Goal: Task Accomplishment & Management: Complete application form

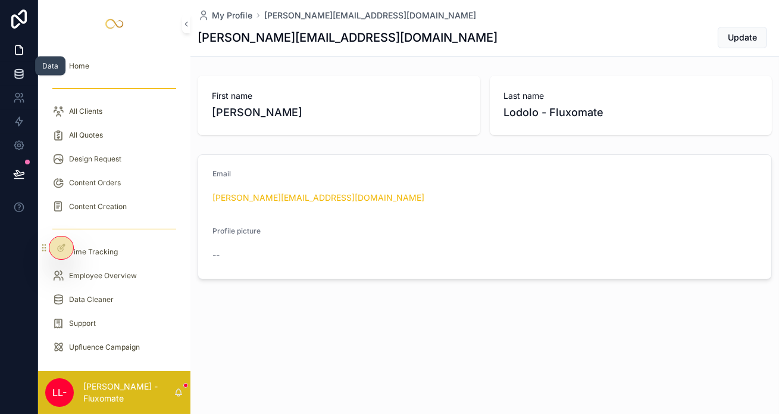
click at [29, 62] on link at bounding box center [19, 74] width 38 height 24
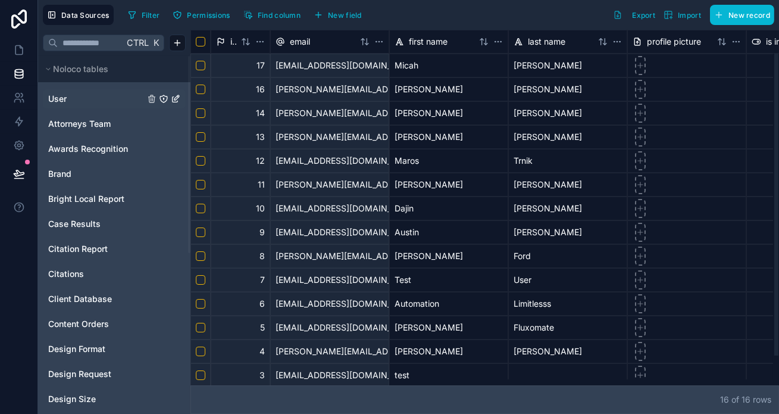
click at [48, 93] on span "User" at bounding box center [57, 99] width 18 height 12
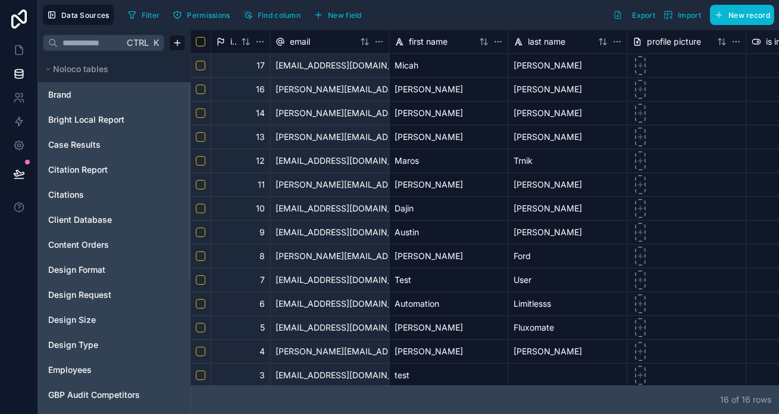
scroll to position [108, 0]
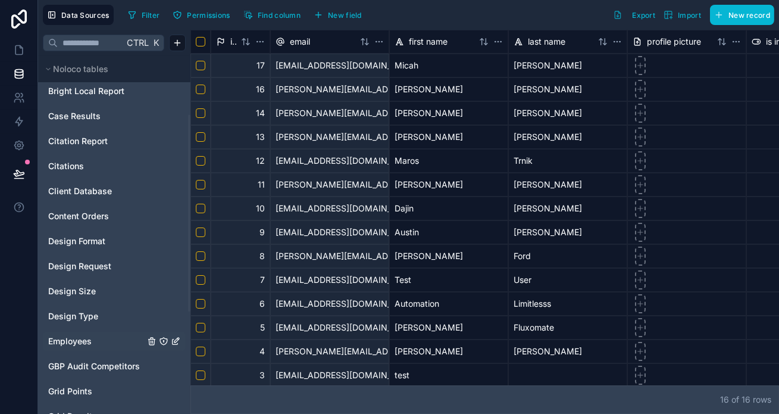
click at [72, 335] on span "Employees" at bounding box center [69, 341] width 43 height 12
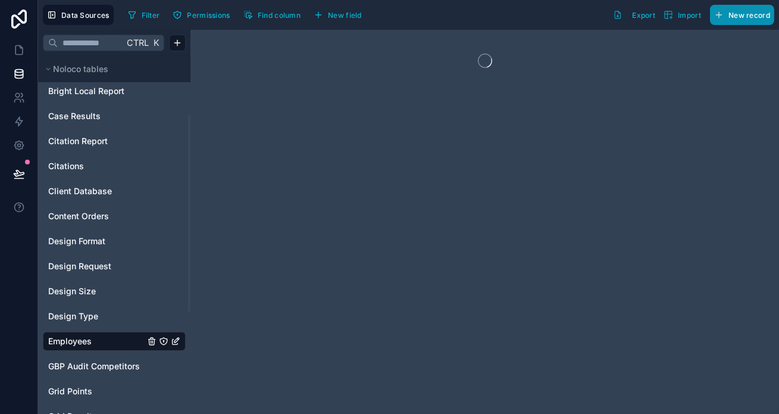
click at [746, 15] on span "New record" at bounding box center [750, 15] width 42 height 9
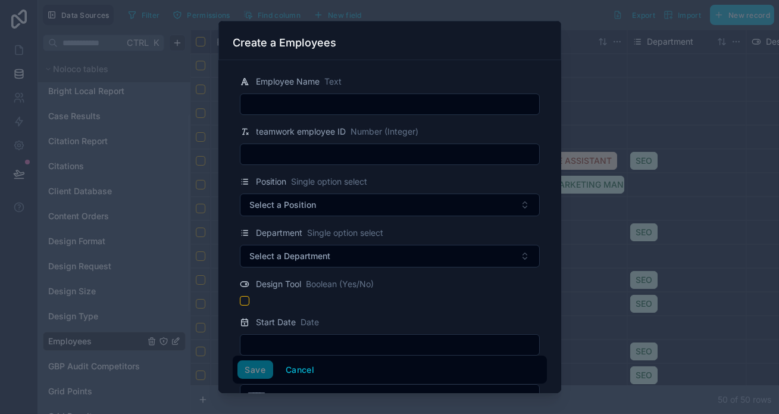
click at [390, 99] on input "text" at bounding box center [389, 104] width 299 height 17
type input "****"
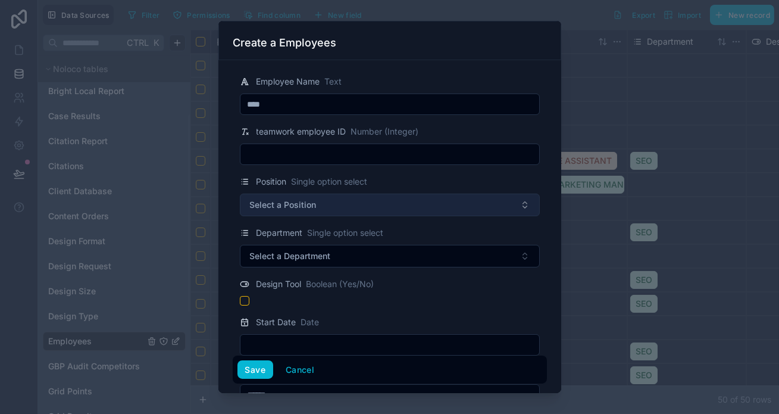
click at [407, 193] on button "Select a Position" at bounding box center [390, 204] width 300 height 23
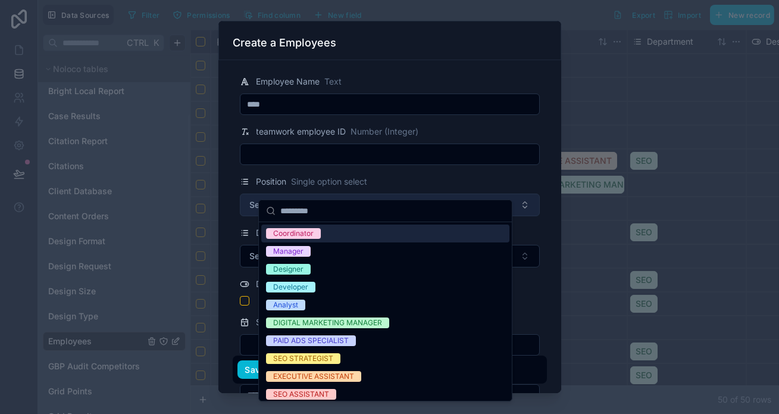
click at [379, 193] on button "Select a Position" at bounding box center [390, 204] width 300 height 23
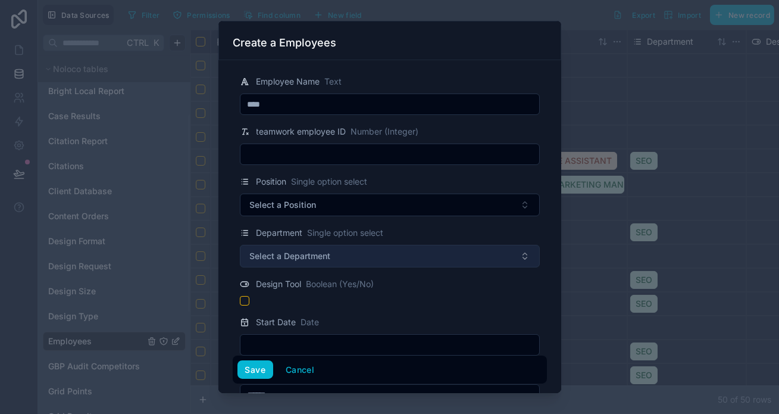
click at [392, 245] on button "Select a Department" at bounding box center [390, 256] width 300 height 23
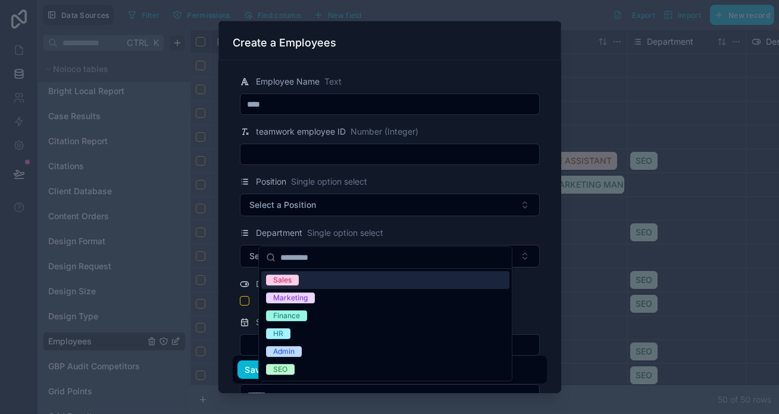
drag, startPoint x: 410, startPoint y: 199, endPoint x: 336, endPoint y: 251, distance: 89.7
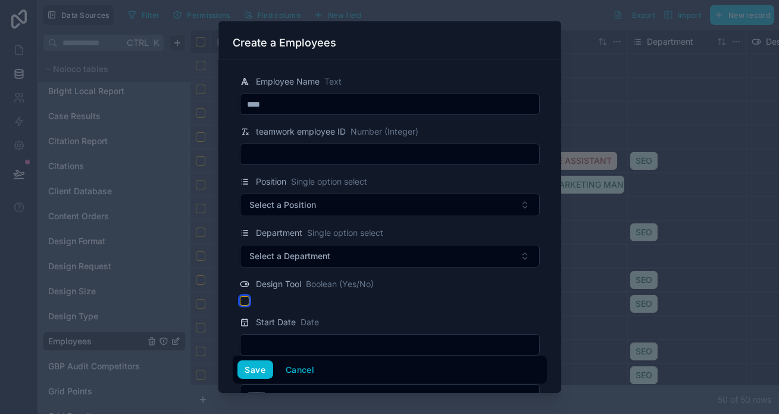
click at [249, 296] on button "button" at bounding box center [245, 301] width 10 height 10
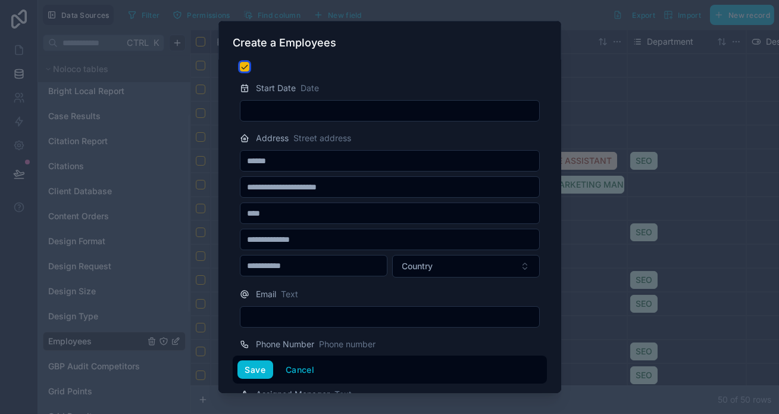
scroll to position [270, 0]
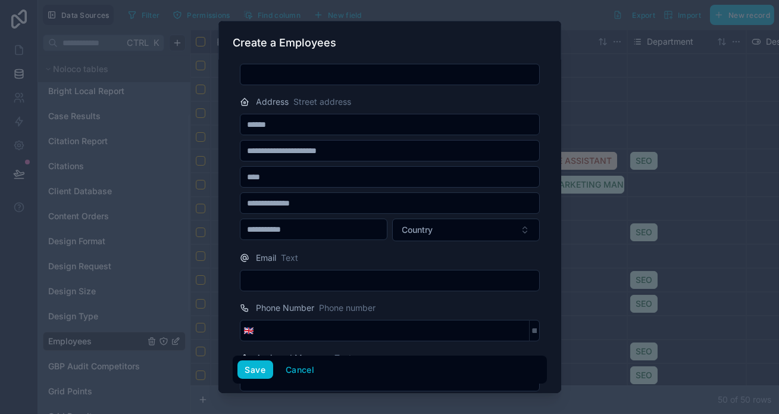
click at [348, 272] on input "text" at bounding box center [389, 280] width 299 height 17
paste input "**********"
type input "**********"
click at [357, 251] on div "Email Text" at bounding box center [390, 258] width 300 height 14
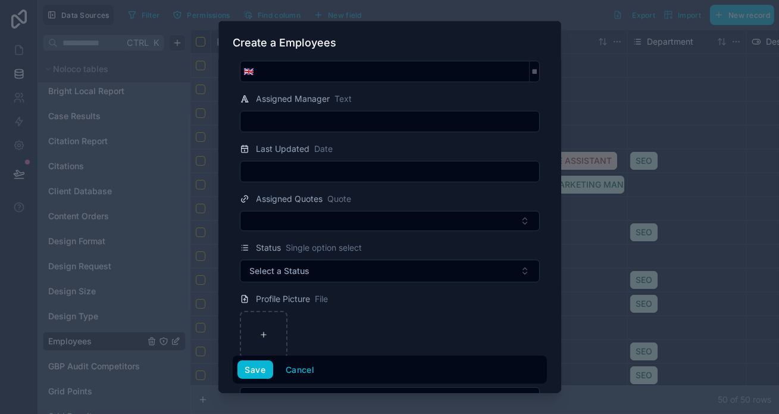
scroll to position [541, 0]
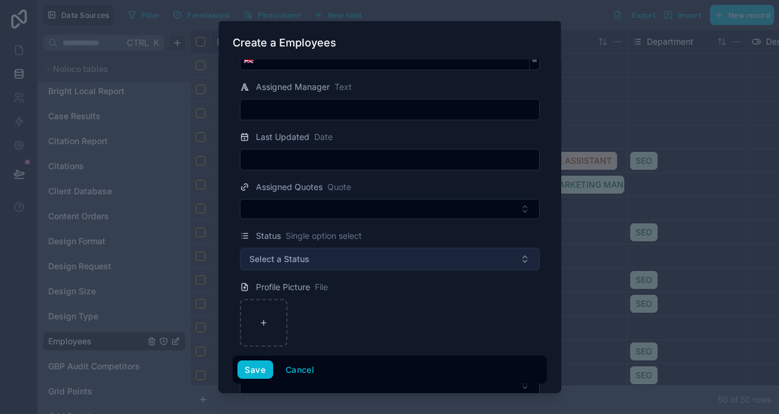
click at [332, 248] on button "Select a Status" at bounding box center [390, 259] width 300 height 23
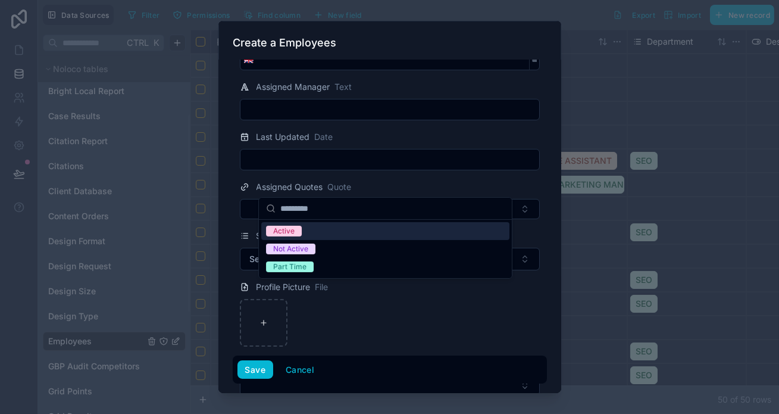
click at [315, 229] on div "Active" at bounding box center [385, 231] width 248 height 18
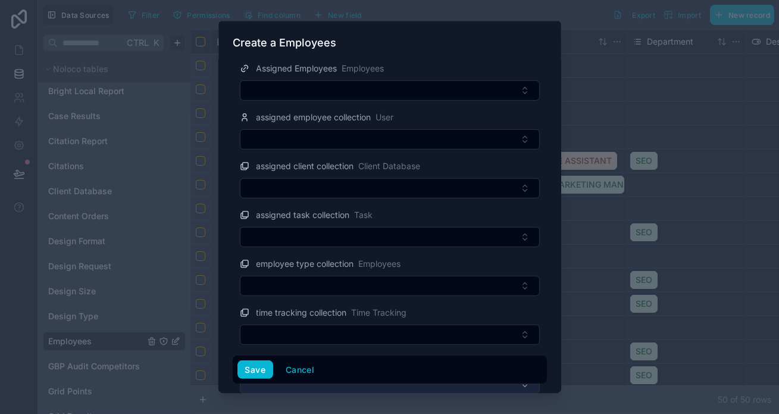
scroll to position [852, 0]
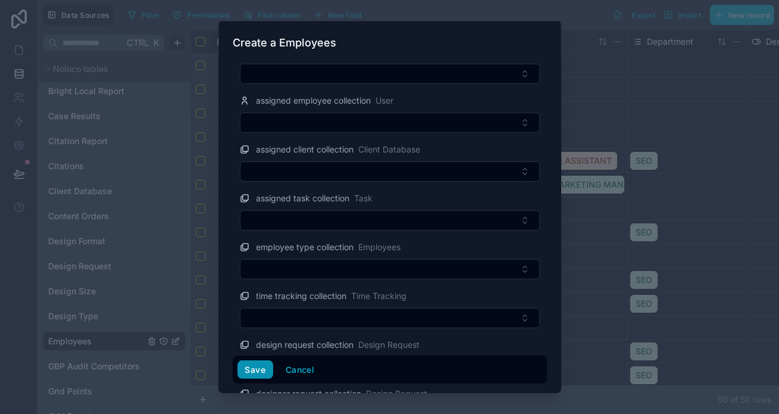
click at [273, 377] on button "Save" at bounding box center [256, 369] width 36 height 19
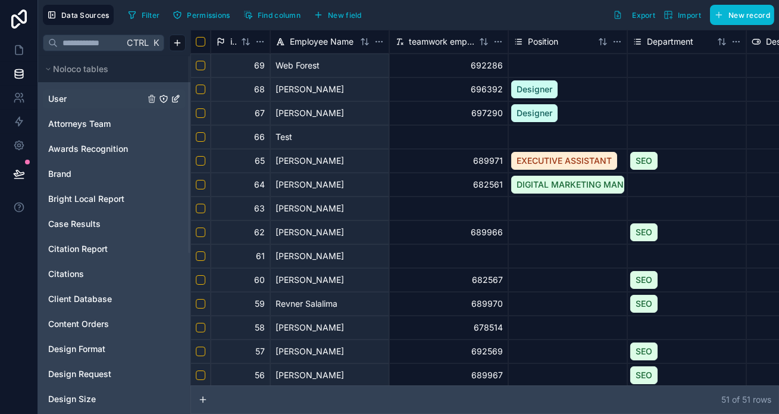
click at [67, 93] on link "User" at bounding box center [96, 99] width 96 height 12
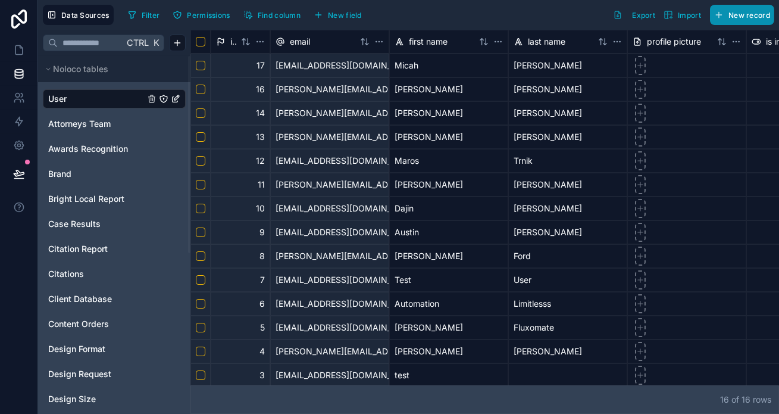
click at [744, 12] on span "New record" at bounding box center [750, 15] width 42 height 9
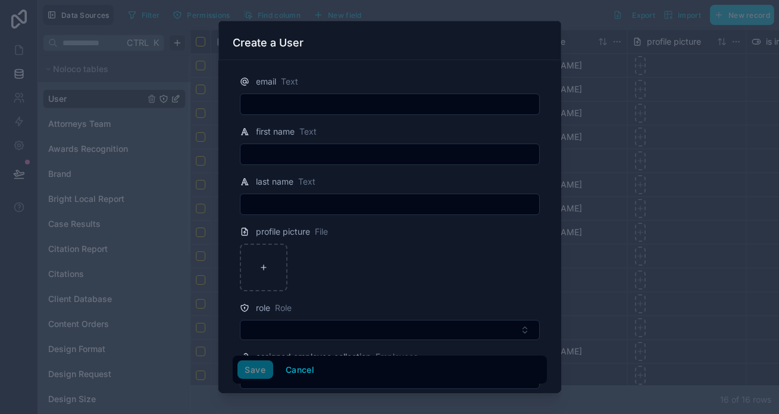
click at [312, 96] on input "text" at bounding box center [389, 104] width 299 height 17
paste input "**********"
type input "**********"
click at [327, 146] on input "text" at bounding box center [389, 154] width 299 height 17
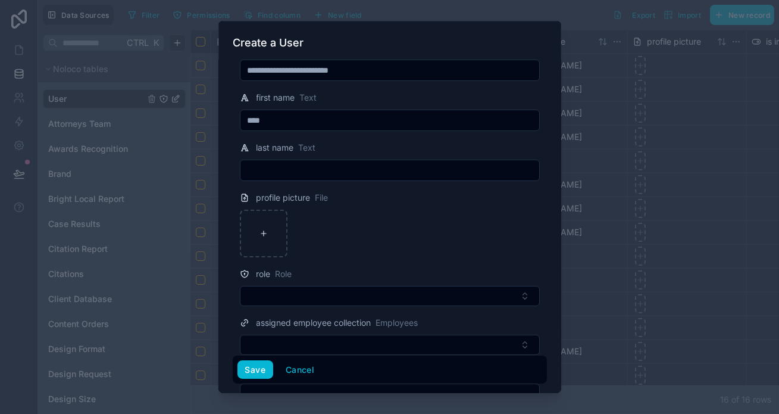
scroll to position [46, 0]
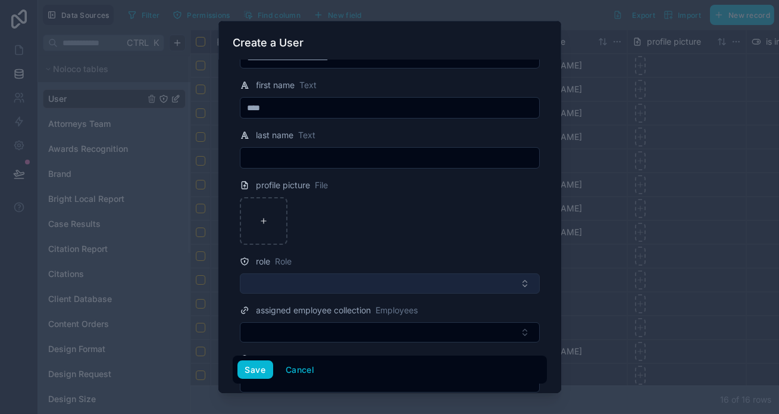
type input "****"
click at [318, 273] on button "Select Button" at bounding box center [390, 283] width 300 height 20
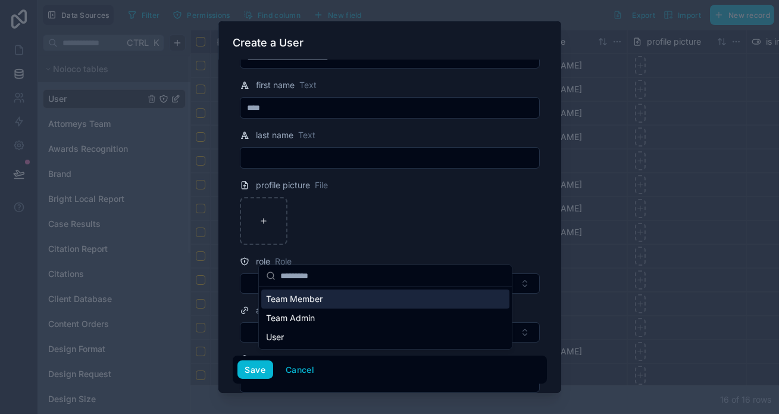
click at [323, 293] on div "Team Member" at bounding box center [385, 298] width 248 height 19
click at [420, 197] on div at bounding box center [390, 221] width 300 height 48
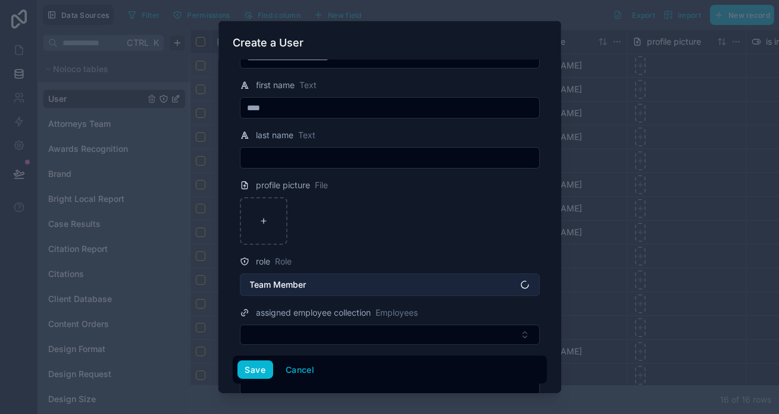
scroll to position [49, 0]
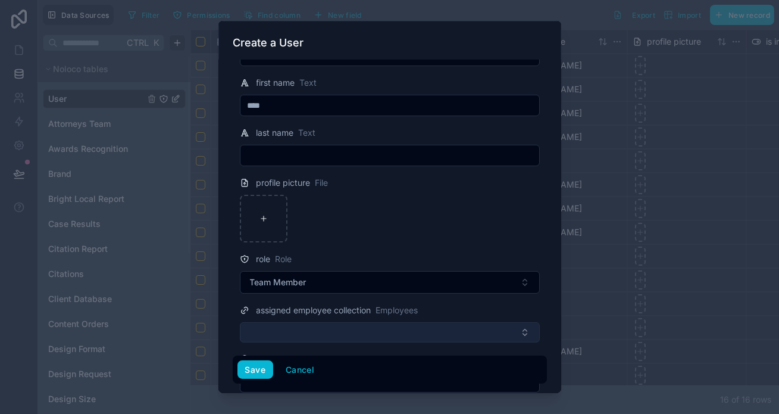
click at [320, 322] on button "Select Button" at bounding box center [390, 332] width 300 height 20
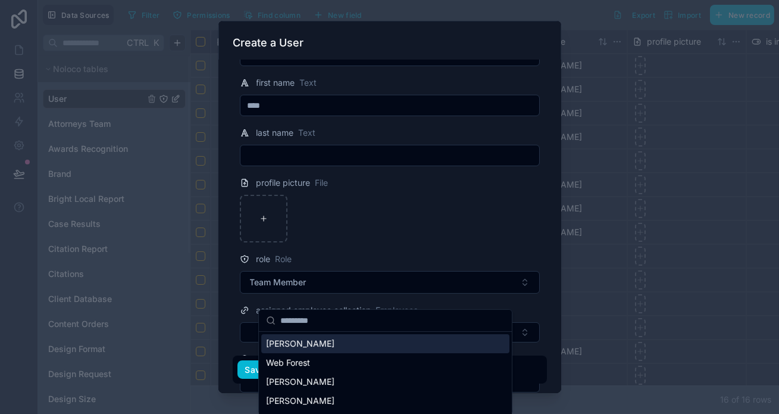
click at [323, 334] on div "[PERSON_NAME]" at bounding box center [385, 343] width 248 height 19
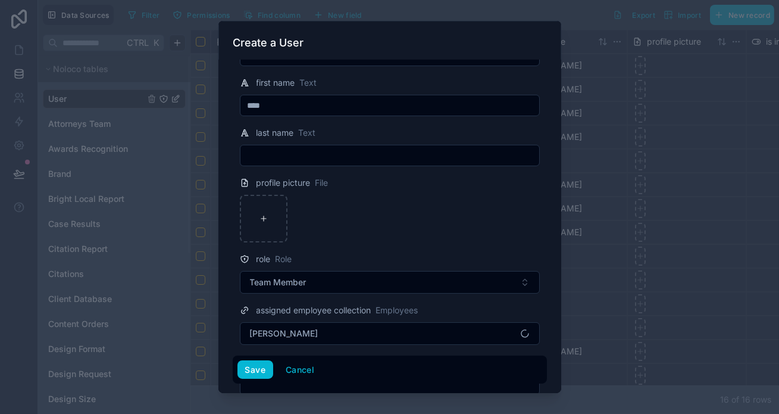
click at [455, 195] on div at bounding box center [390, 219] width 300 height 48
click at [267, 377] on button "Save" at bounding box center [256, 369] width 36 height 19
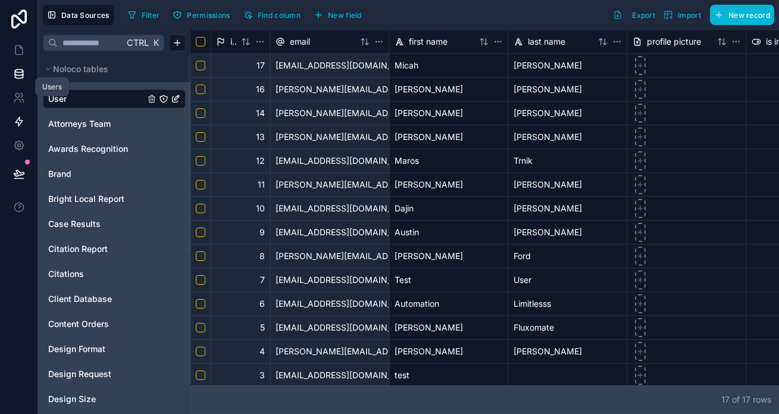
drag, startPoint x: 10, startPoint y: 90, endPoint x: 25, endPoint y: 100, distance: 17.7
click at [13, 92] on icon at bounding box center [19, 98] width 12 height 12
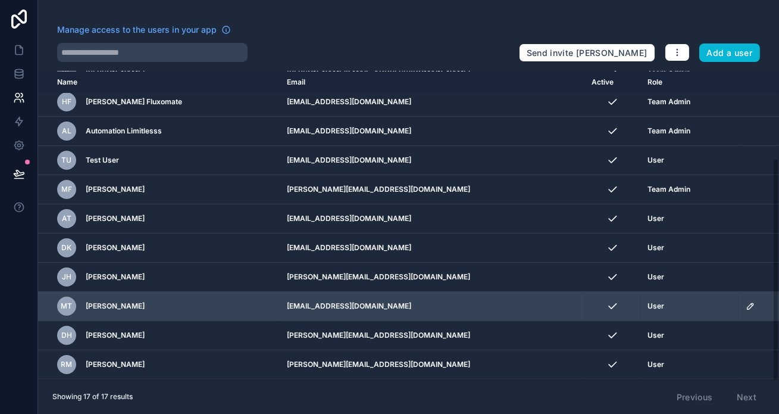
scroll to position [132, 0]
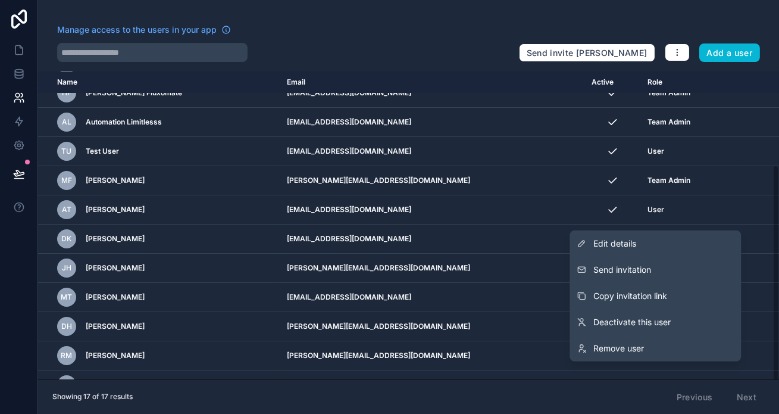
click at [779, 371] on div "Name Email Active Role [DOMAIN_NAME] L [PERSON_NAME] - Fluxomate [PERSON_NAME][…" at bounding box center [408, 225] width 741 height 308
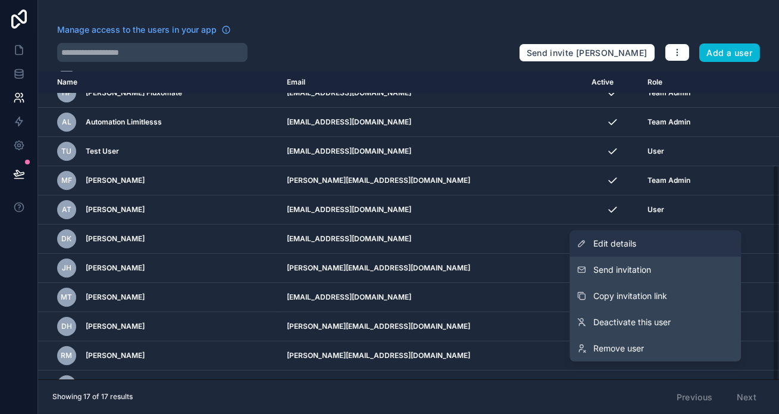
click at [664, 257] on link "Edit details" at bounding box center [655, 243] width 171 height 26
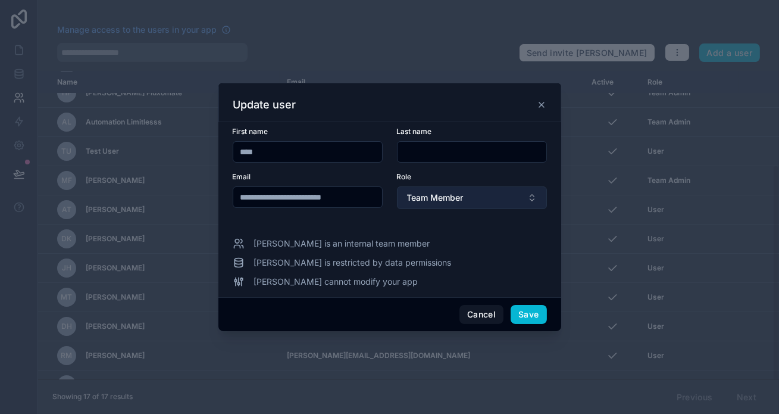
click at [433, 189] on button "Team Member" at bounding box center [472, 197] width 150 height 23
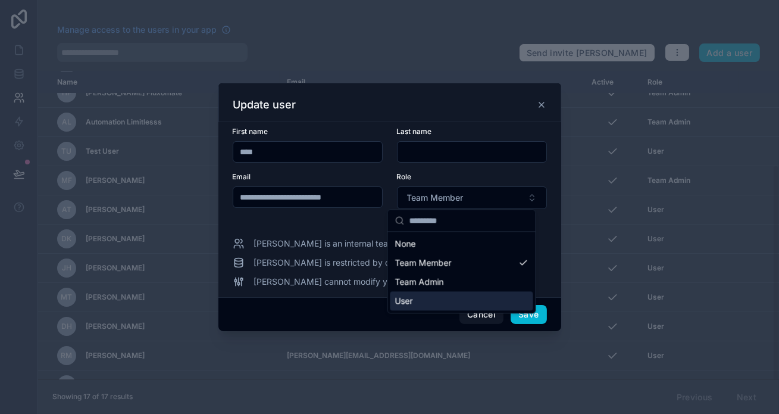
click at [423, 291] on div "User" at bounding box center [461, 300] width 143 height 19
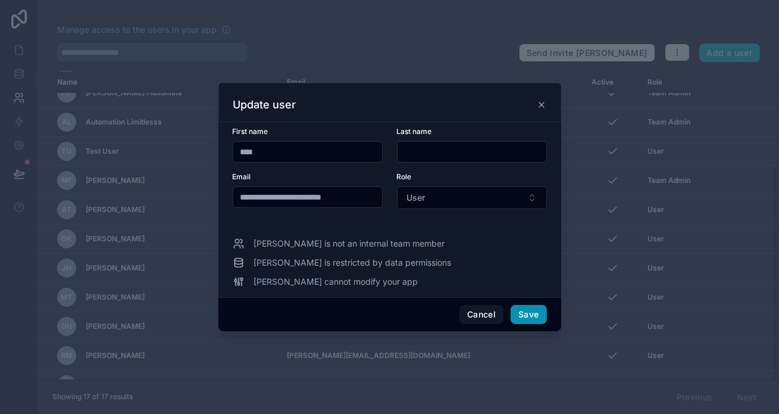
click at [517, 305] on button "Save" at bounding box center [529, 314] width 36 height 19
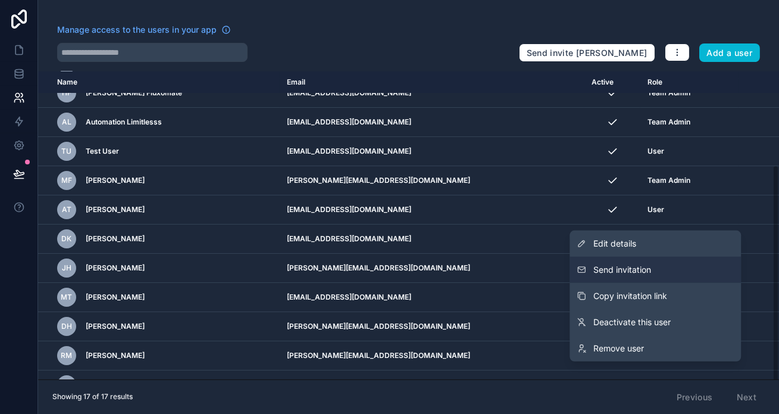
click at [667, 279] on button "Send invitation" at bounding box center [655, 270] width 171 height 26
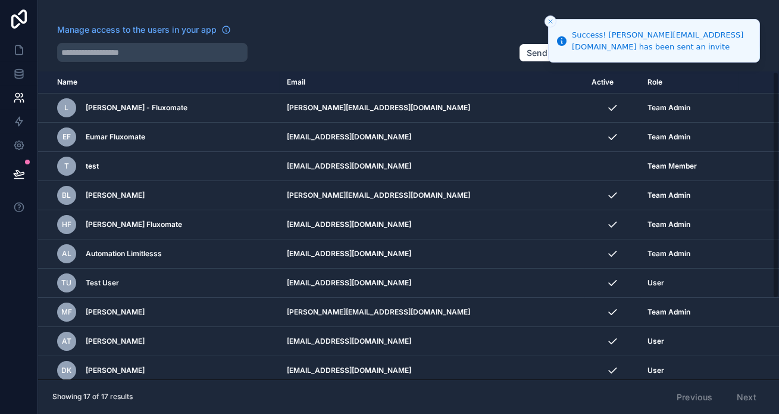
click at [423, 35] on div "Manage access to the users in your app" at bounding box center [283, 33] width 452 height 19
click at [20, 44] on icon at bounding box center [19, 50] width 12 height 12
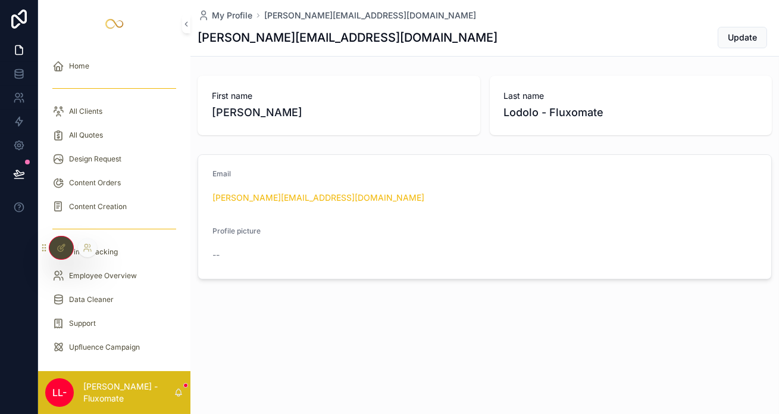
click at [88, 244] on div at bounding box center [87, 247] width 19 height 19
click at [86, 244] on icon at bounding box center [88, 248] width 10 height 10
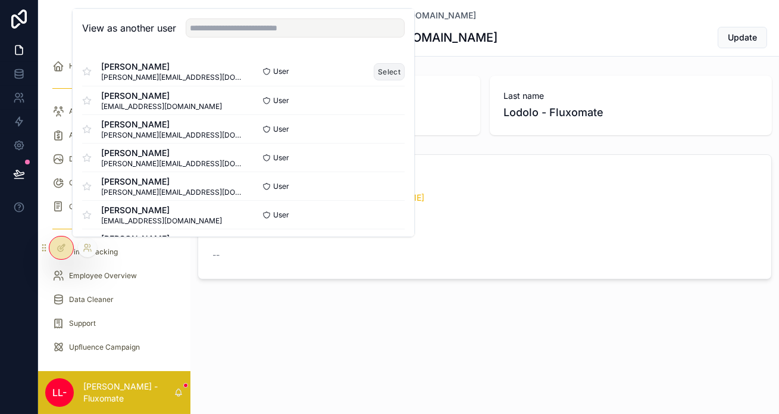
click at [374, 80] on button "Select" at bounding box center [389, 71] width 31 height 17
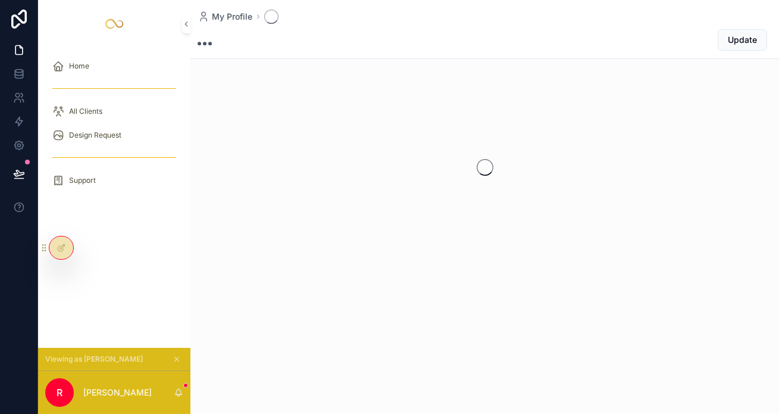
click at [98, 99] on div "All Clients" at bounding box center [114, 111] width 152 height 24
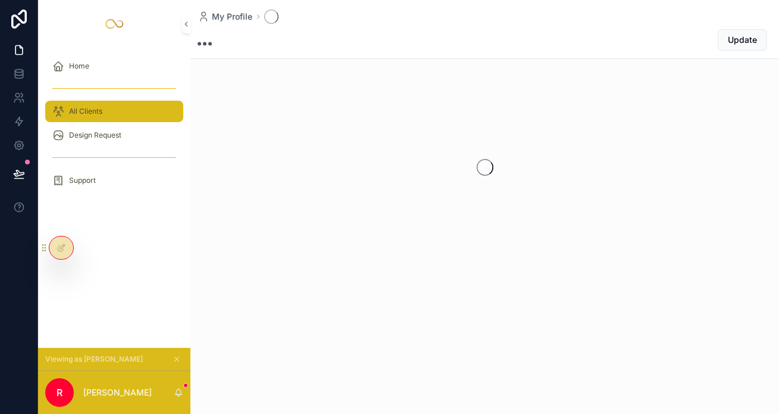
click at [102, 104] on div "All Clients" at bounding box center [114, 111] width 124 height 19
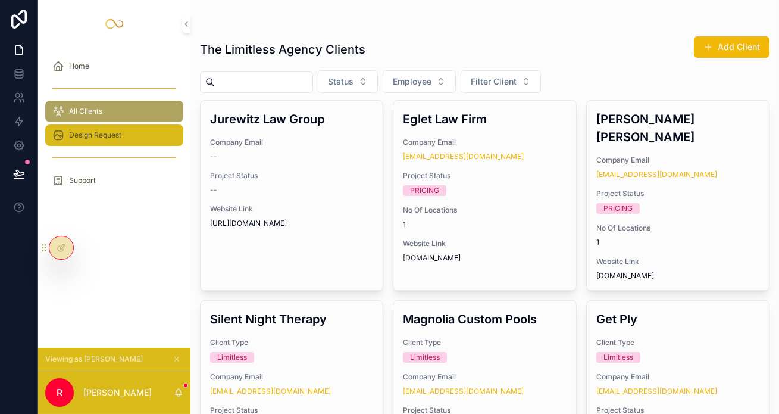
click at [104, 126] on div "Design Request" at bounding box center [114, 135] width 124 height 19
